Goal: Task Accomplishment & Management: Use online tool/utility

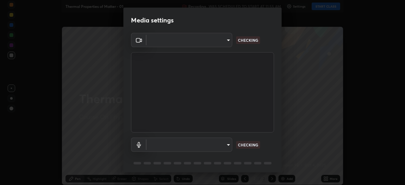
type input "1a0cd2fa9eaecc5464ce661d2c376d4f68bb2a1a8db1c3726163fcb70f995fb6"
type input "communications"
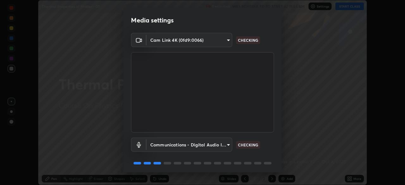
scroll to position [22, 0]
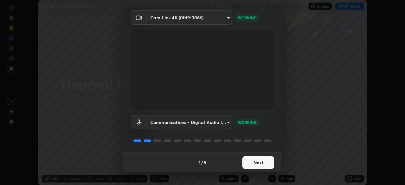
click at [259, 166] on button "Next" at bounding box center [258, 162] width 32 height 13
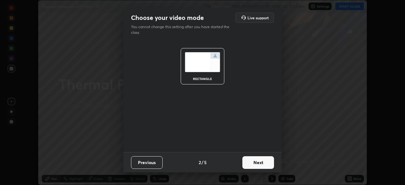
scroll to position [0, 0]
click at [258, 165] on button "Next" at bounding box center [258, 162] width 32 height 13
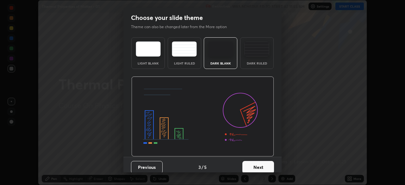
click at [258, 165] on button "Next" at bounding box center [258, 167] width 32 height 13
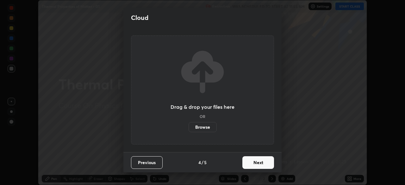
click at [258, 163] on button "Next" at bounding box center [258, 162] width 32 height 13
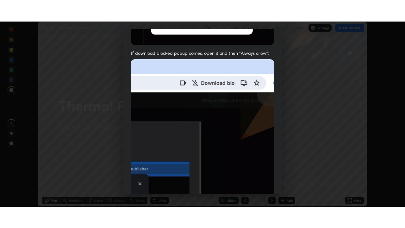
scroll to position [151, 0]
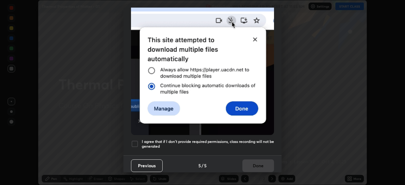
click at [136, 140] on div at bounding box center [135, 144] width 8 height 8
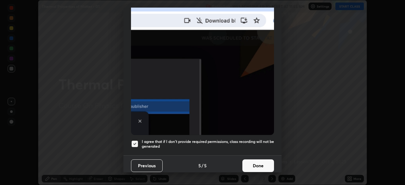
click at [253, 160] on button "Done" at bounding box center [258, 165] width 32 height 13
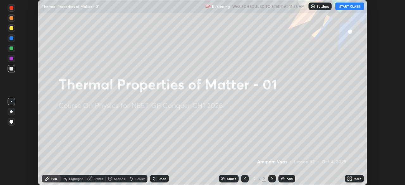
click at [347, 7] on button "START CLASS" at bounding box center [349, 7] width 28 height 8
click at [351, 178] on icon at bounding box center [351, 178] width 2 height 2
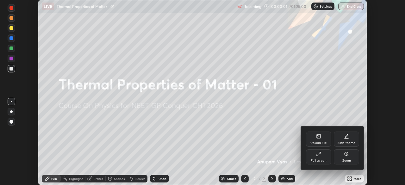
click at [319, 159] on div "Full screen" at bounding box center [318, 160] width 16 height 3
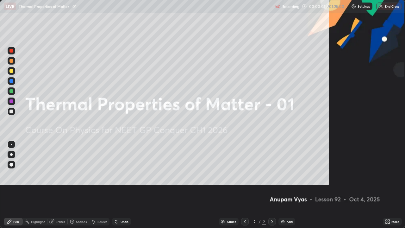
scroll to position [228, 405]
